Goal: Complete application form

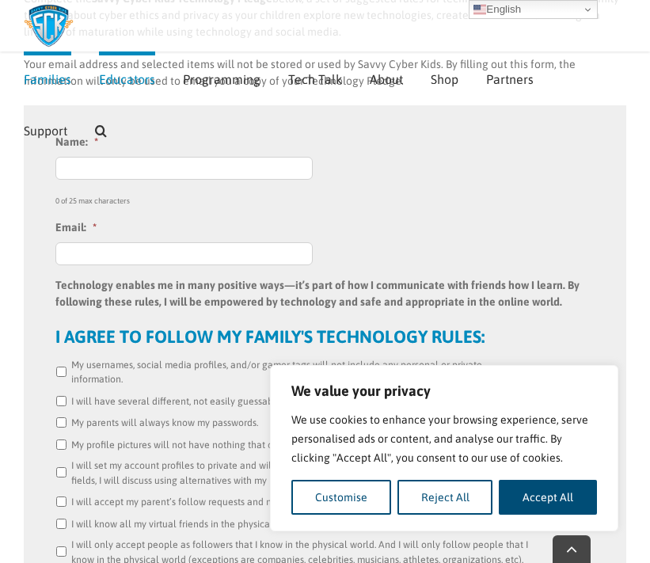
scroll to position [606, 0]
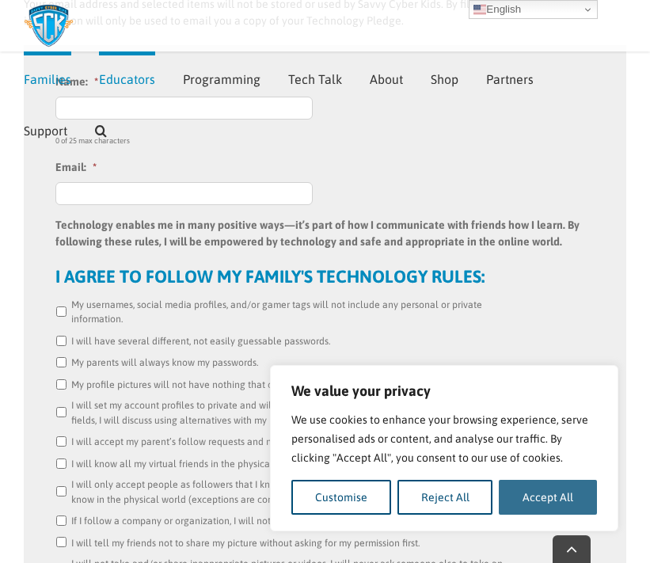
click at [542, 502] on button "Accept All" at bounding box center [548, 497] width 98 height 35
checkbox input "true"
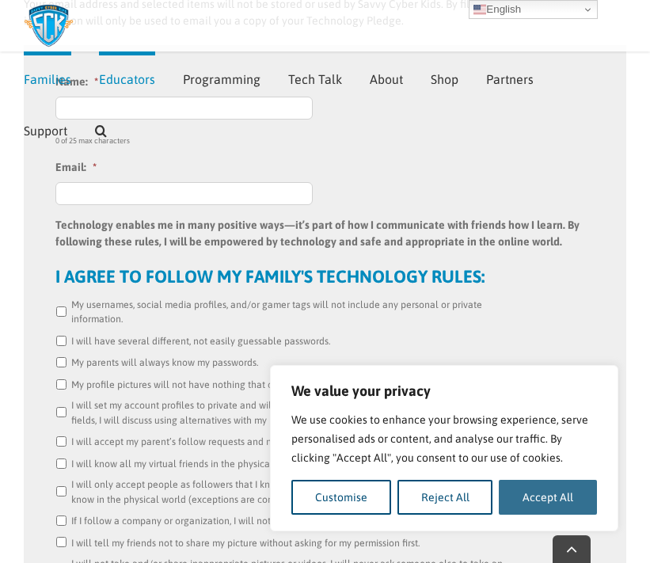
checkbox input "true"
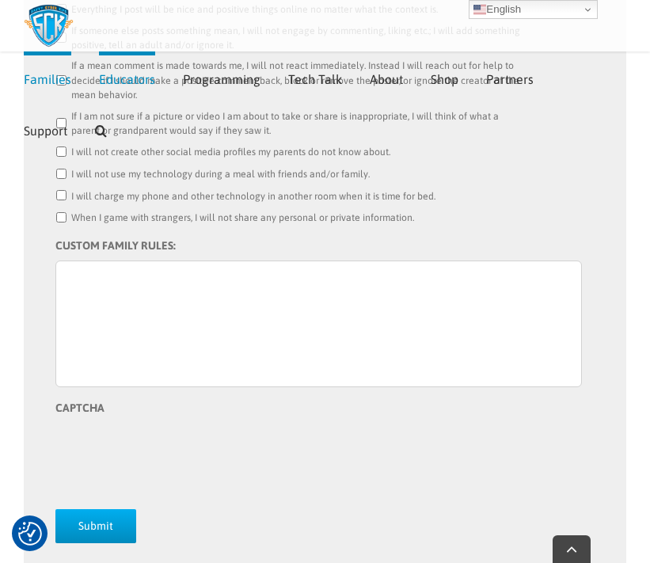
scroll to position [1259, 0]
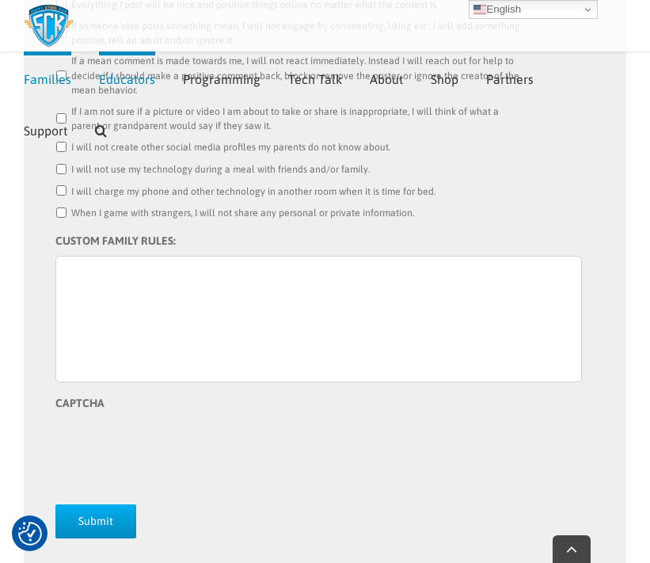
drag, startPoint x: 317, startPoint y: 454, endPoint x: 239, endPoint y: 304, distance: 168.5
click at [245, 312] on li "CUSTOM FAMILY RULES:" at bounding box center [324, 308] width 539 height 150
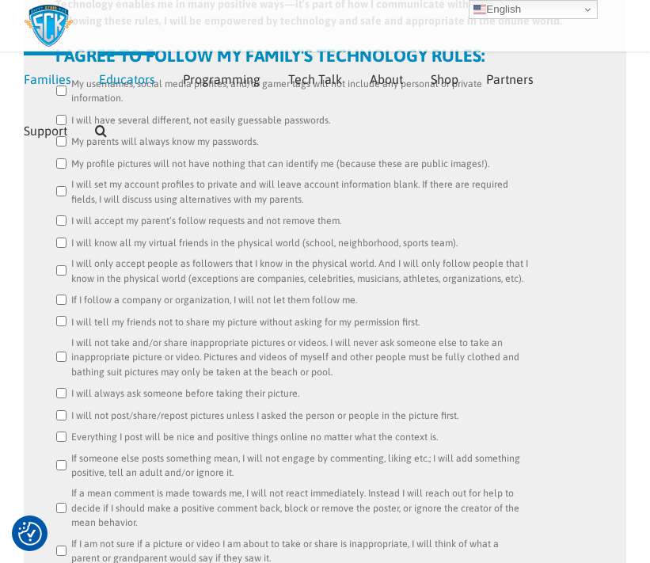
drag, startPoint x: 234, startPoint y: 301, endPoint x: 59, endPoint y: 159, distance: 225.7
click at [59, 159] on ul "Name: * 0 of 25 max characters Email: * Technology enables me in many positive …" at bounding box center [324, 383] width 539 height 1060
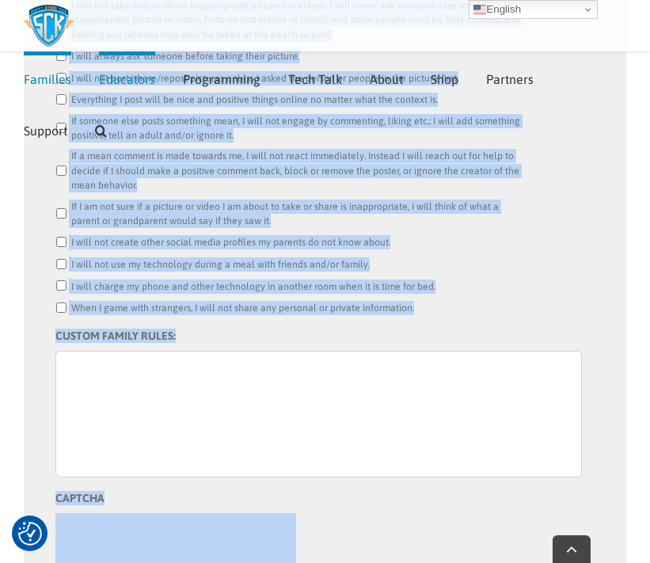
scroll to position [1257, 0]
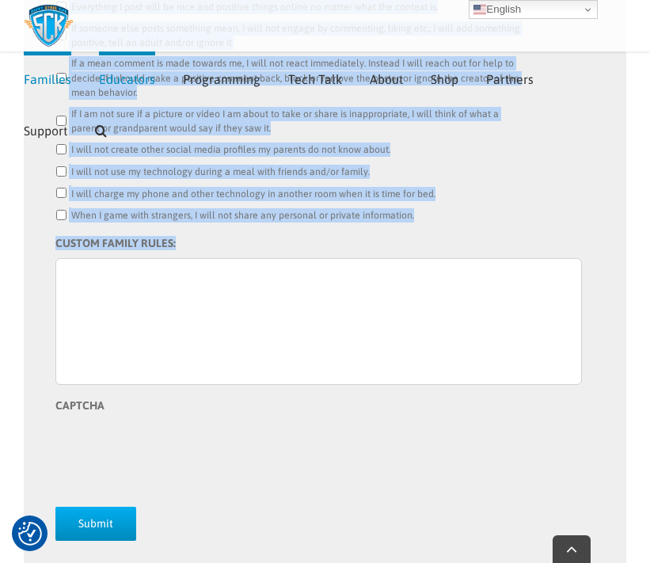
drag, startPoint x: 48, startPoint y: 224, endPoint x: 273, endPoint y: 294, distance: 235.6
copy ul "Loremipsum dolorsi am co adip elitsedd eius—te’i utla et dol M aliquaenima mini…"
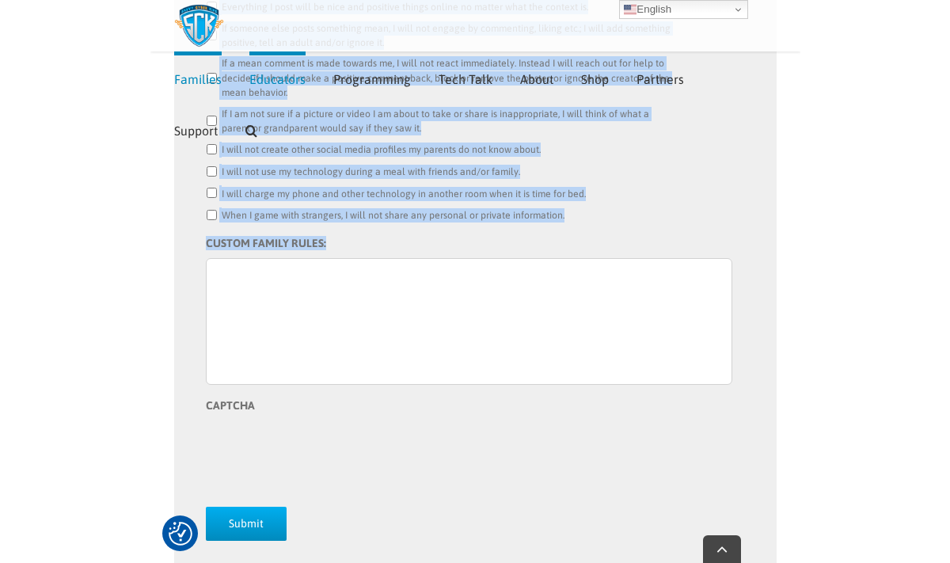
scroll to position [1115, 0]
